Goal: Find contact information: Find contact information

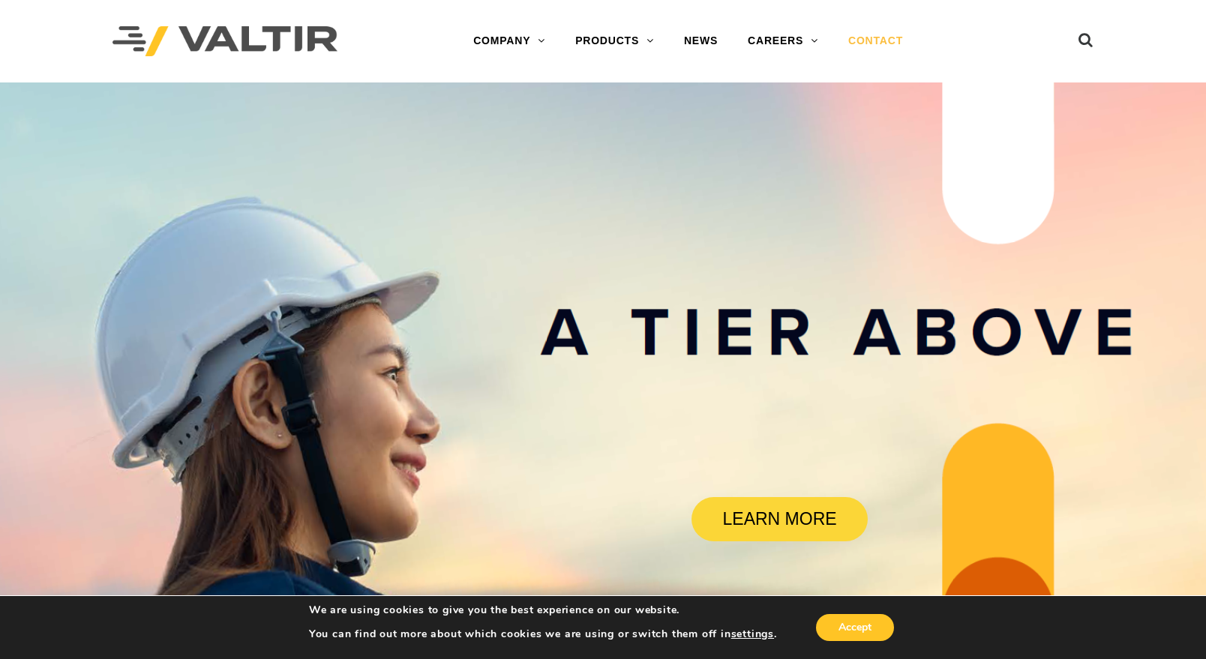
click at [855, 38] on link "CONTACT" at bounding box center [876, 41] width 85 height 30
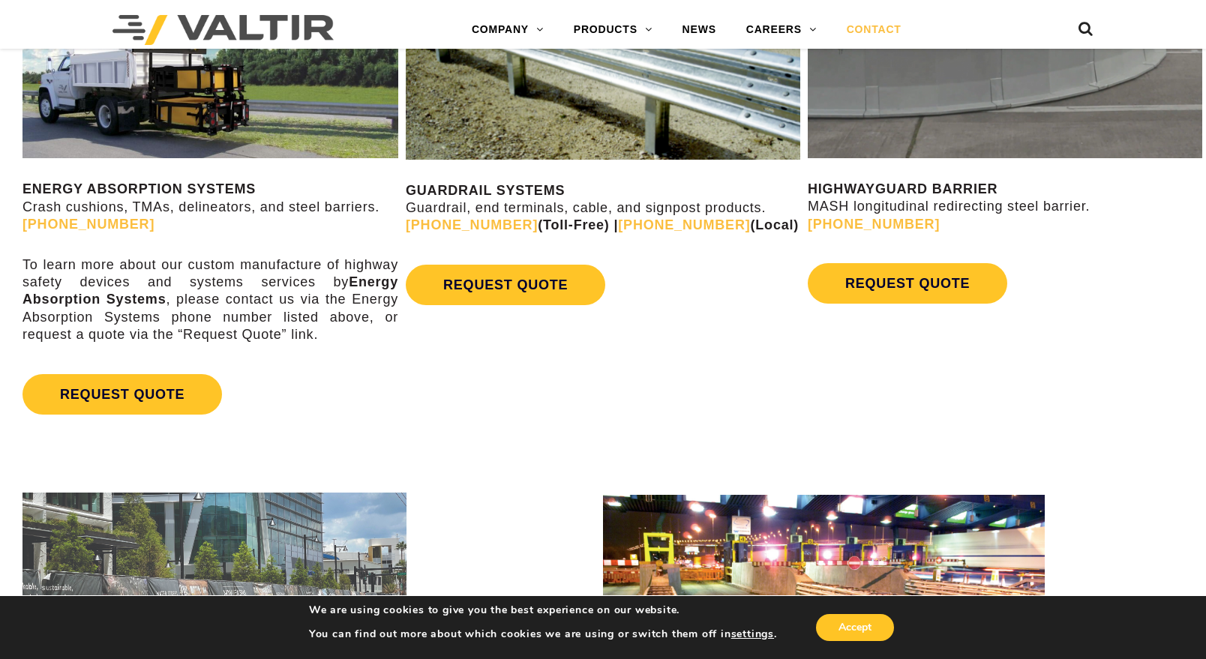
scroll to position [900, 0]
